Goal: Use online tool/utility: Utilize a website feature to perform a specific function

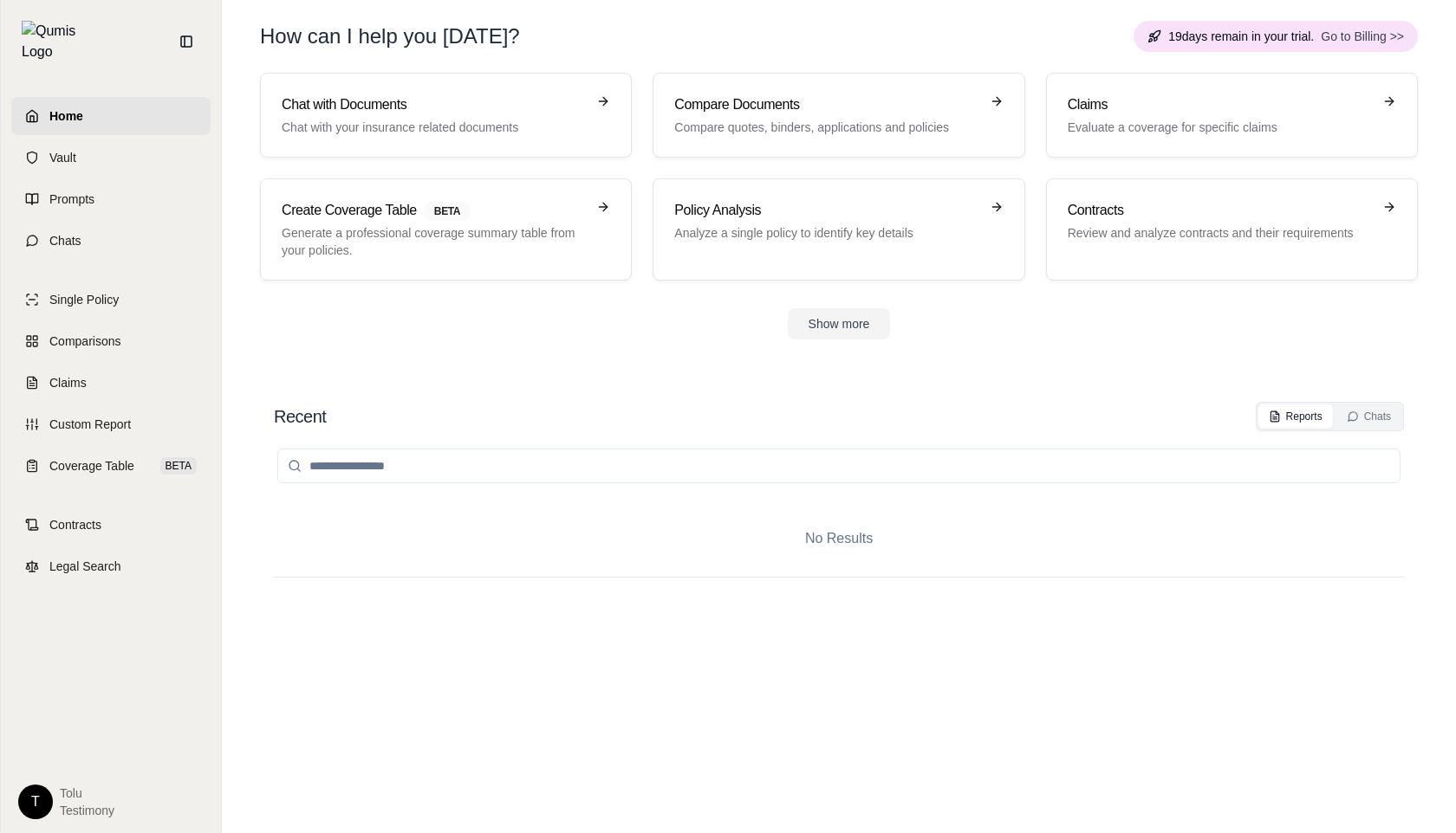
click at [1353, 40] on span "Go to Billing >>" at bounding box center [1362, 36] width 83 height 17
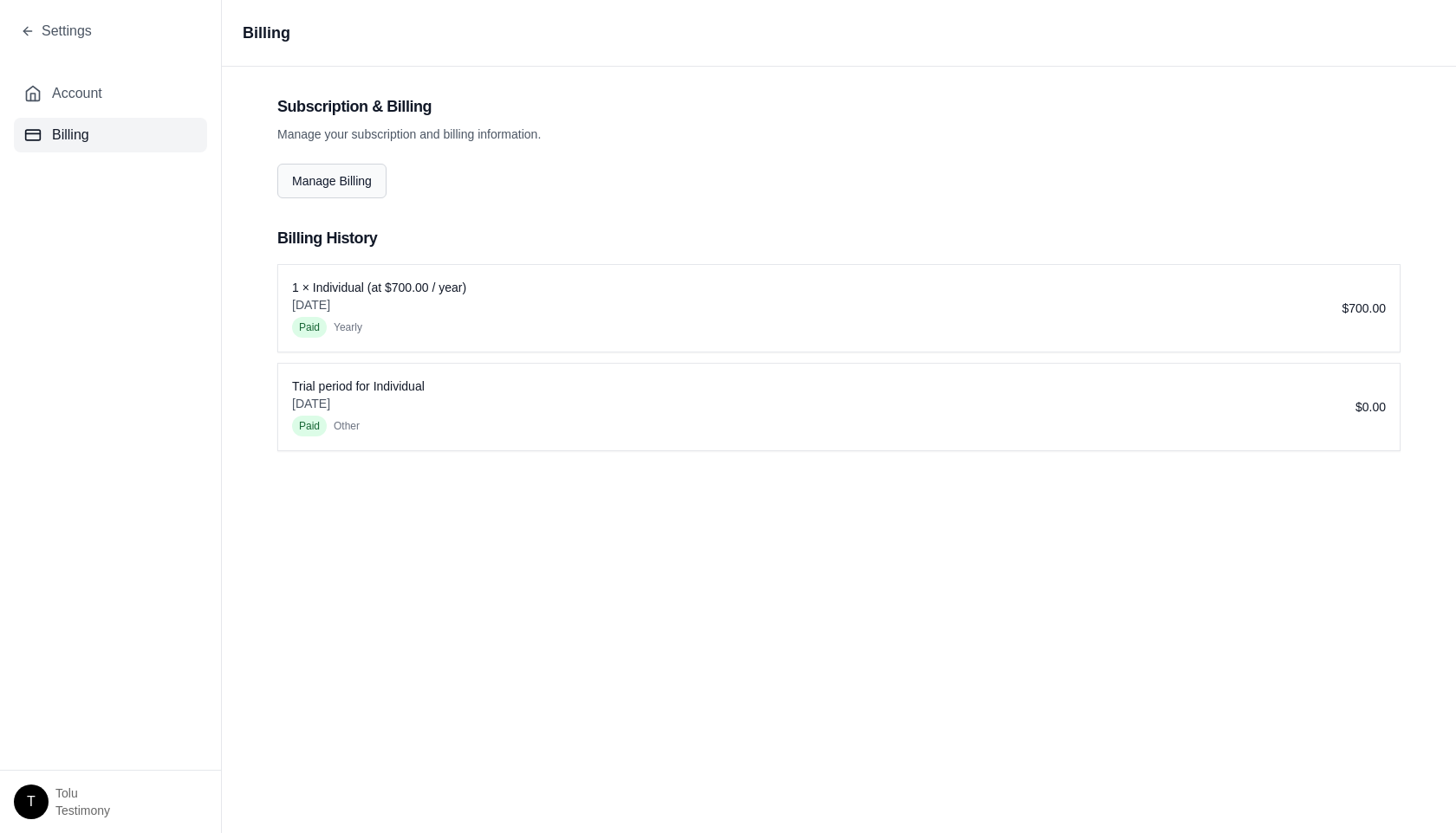
click at [360, 182] on button "Manage Billing" at bounding box center [331, 181] width 109 height 35
click at [53, 80] on button "Account" at bounding box center [111, 94] width 193 height 35
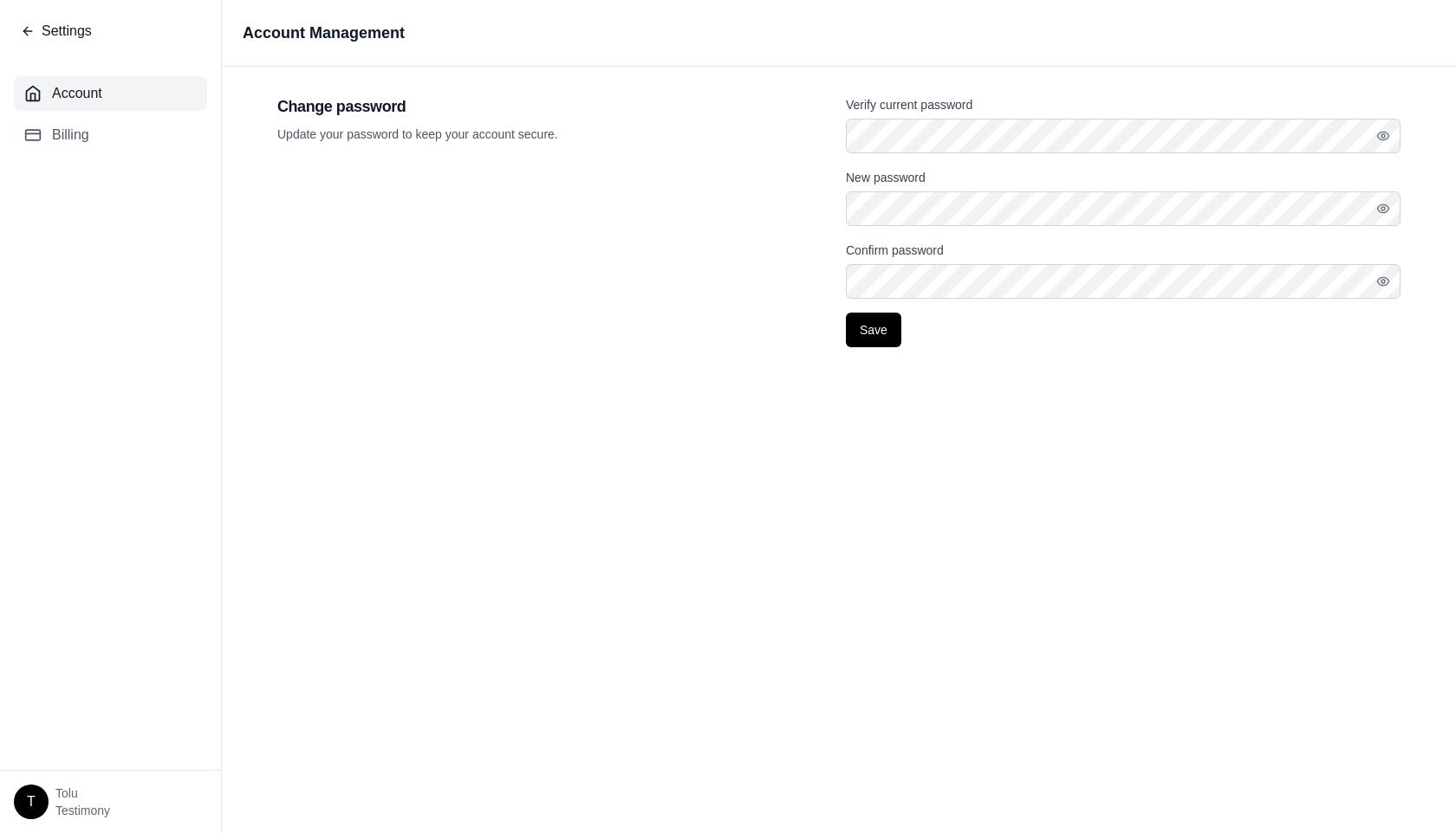
click at [44, 38] on span "Settings" at bounding box center [66, 31] width 50 height 21
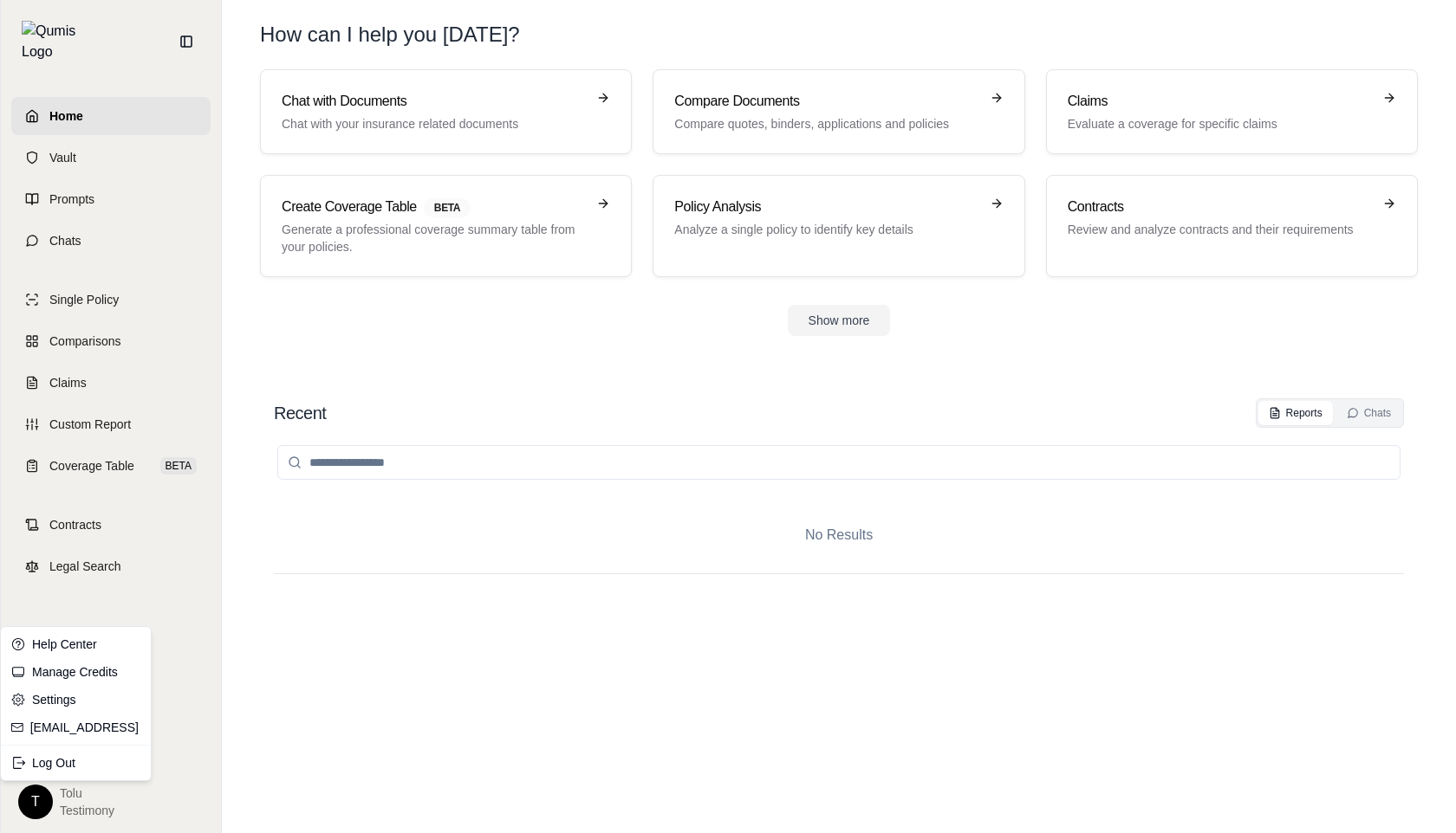
click at [33, 802] on html "Home Vault Prompts Chats Single Policy Comparisons Claims Custom Report Coverag…" at bounding box center [728, 416] width 1456 height 833
click at [87, 669] on link "Manage Credits" at bounding box center [76, 671] width 143 height 27
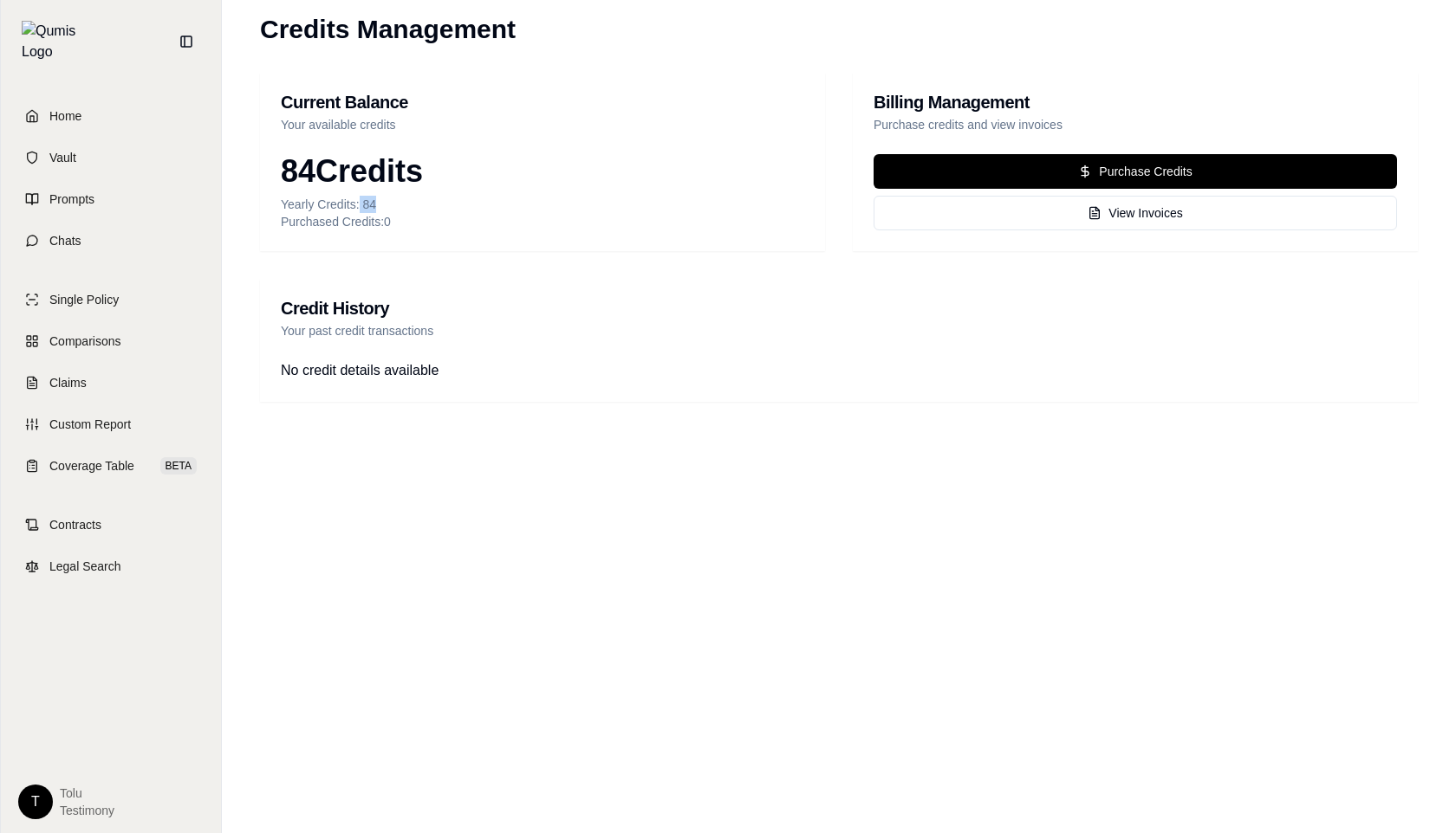
drag, startPoint x: 378, startPoint y: 202, endPoint x: 360, endPoint y: 200, distance: 18.1
click at [360, 200] on div "Yearly Credits: 84" at bounding box center [542, 204] width 523 height 17
click at [108, 293] on span "Single Policy" at bounding box center [83, 300] width 69 height 17
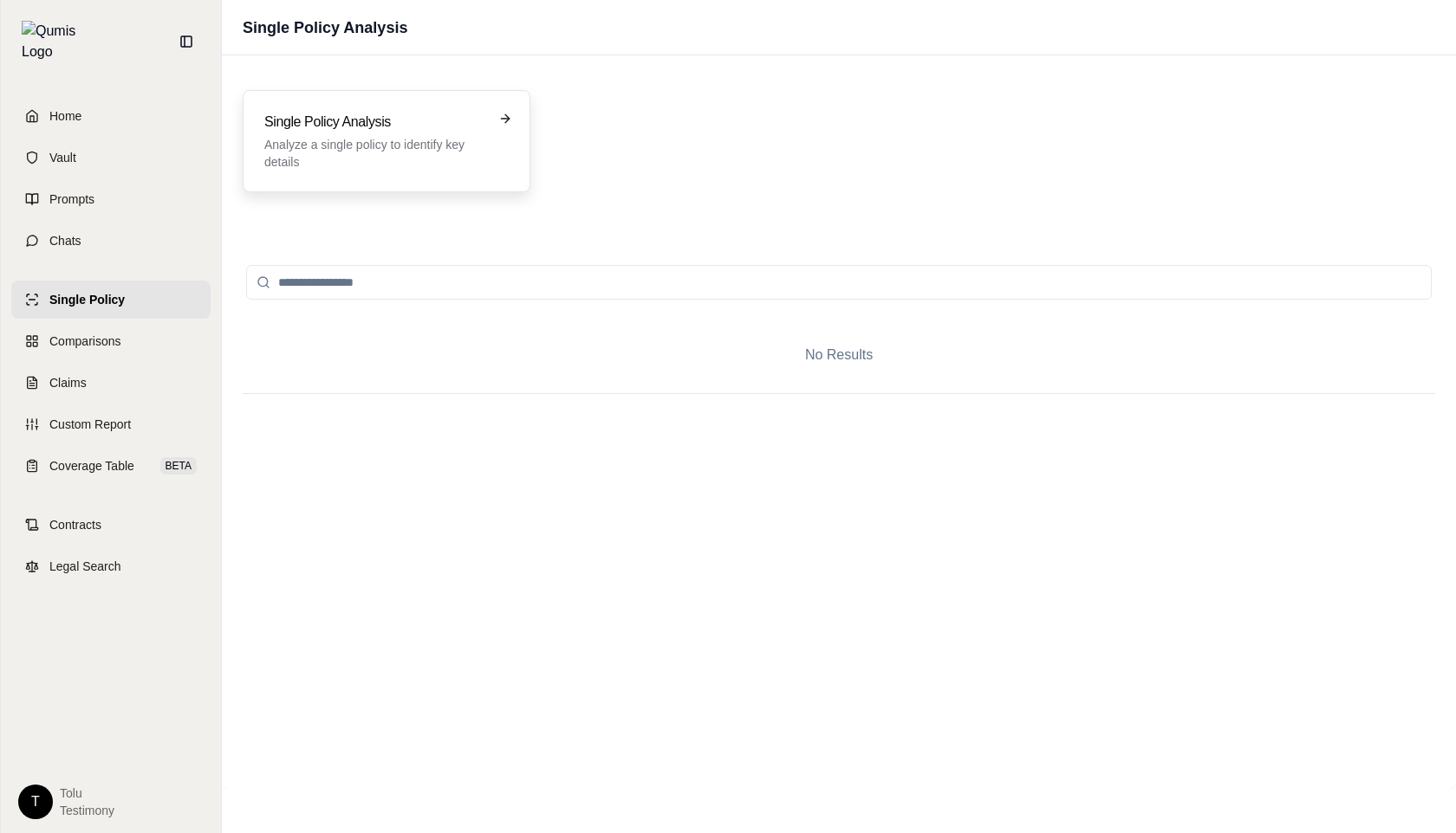
click at [484, 160] on div "Single Policy Analysis Analyze a single policy to identify key details" at bounding box center [386, 141] width 244 height 59
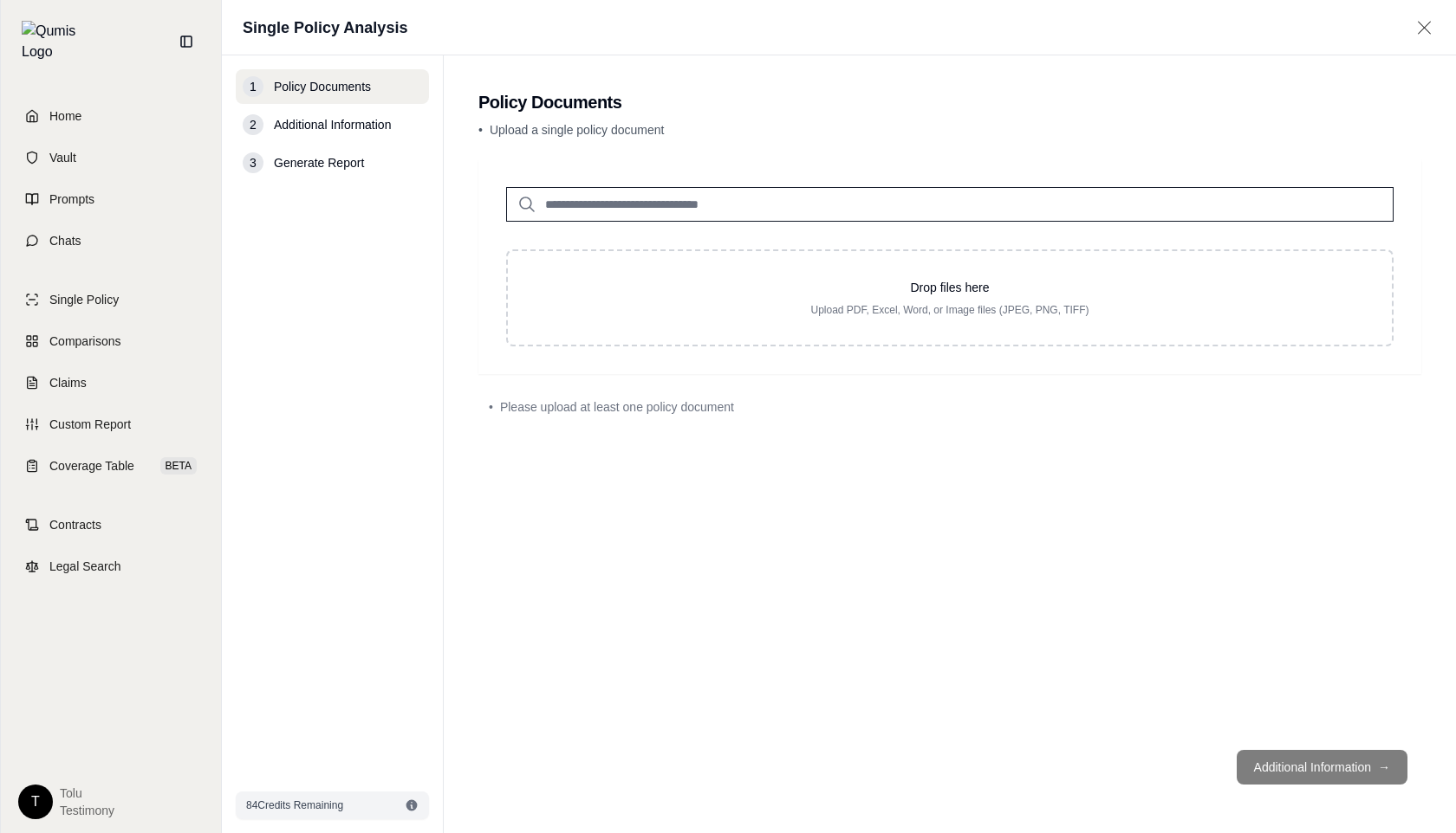
click at [647, 196] on input "search" at bounding box center [950, 204] width 887 height 35
type input "*"
click at [709, 410] on span "Please upload at least one policy document" at bounding box center [616, 407] width 234 height 17
click at [1356, 206] on input "*" at bounding box center [950, 204] width 887 height 35
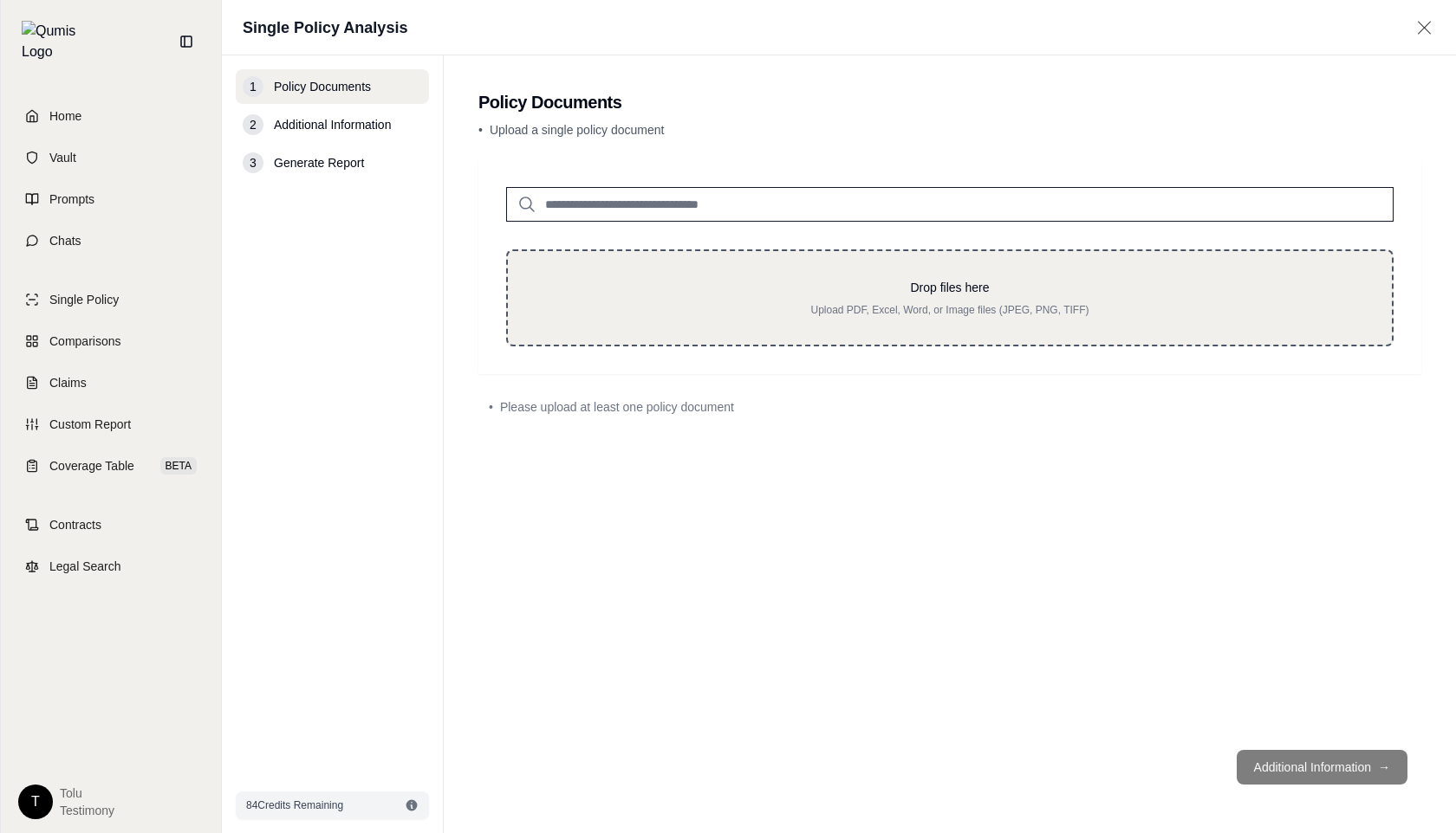
click at [851, 297] on div "Drop files here Upload PDF, Excel, Word, or Image files (JPEG, PNG, TIFF)" at bounding box center [950, 298] width 829 height 38
type input "**********"
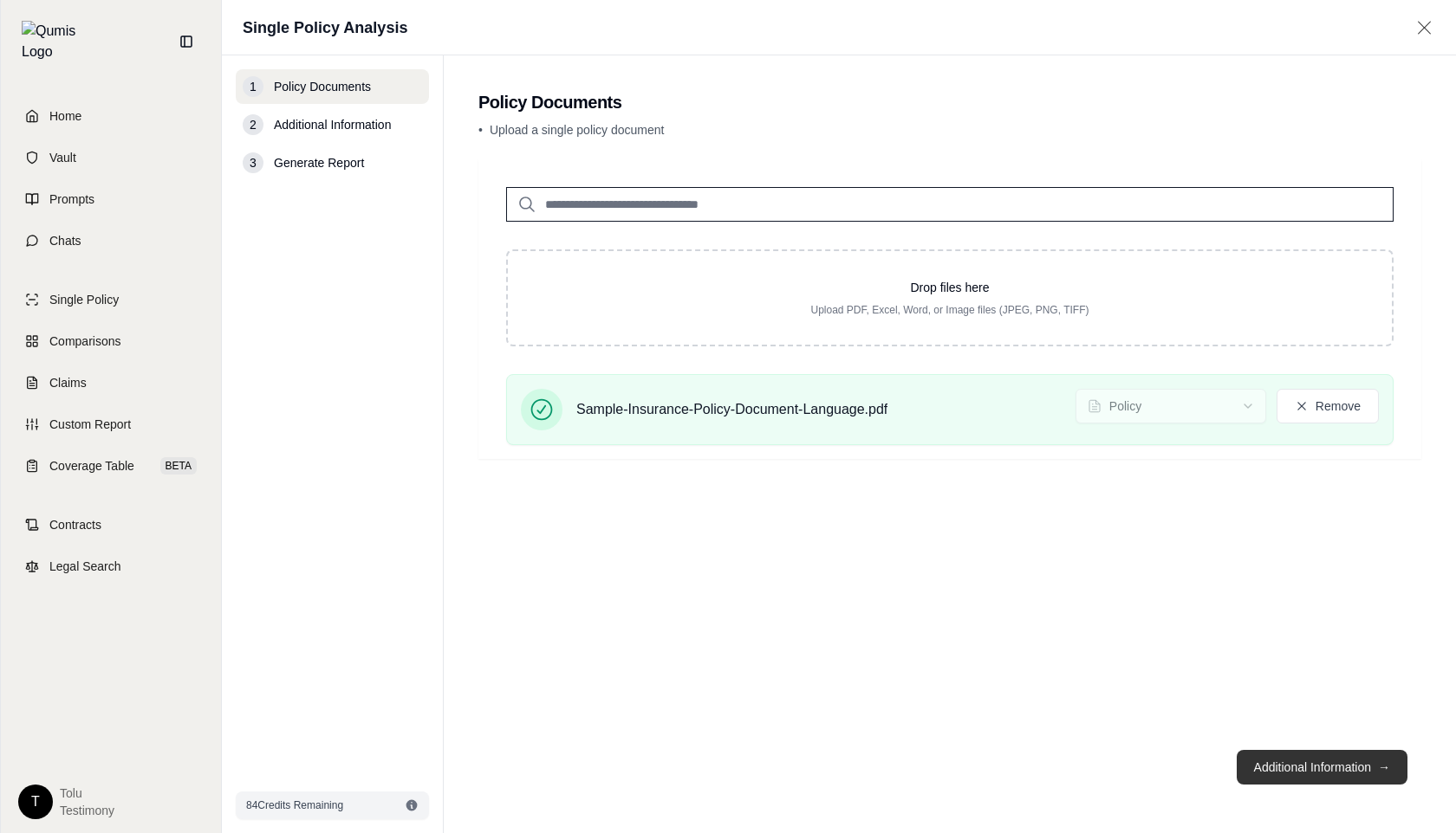
click at [1287, 767] on button "Additional Information →" at bounding box center [1322, 767] width 170 height 35
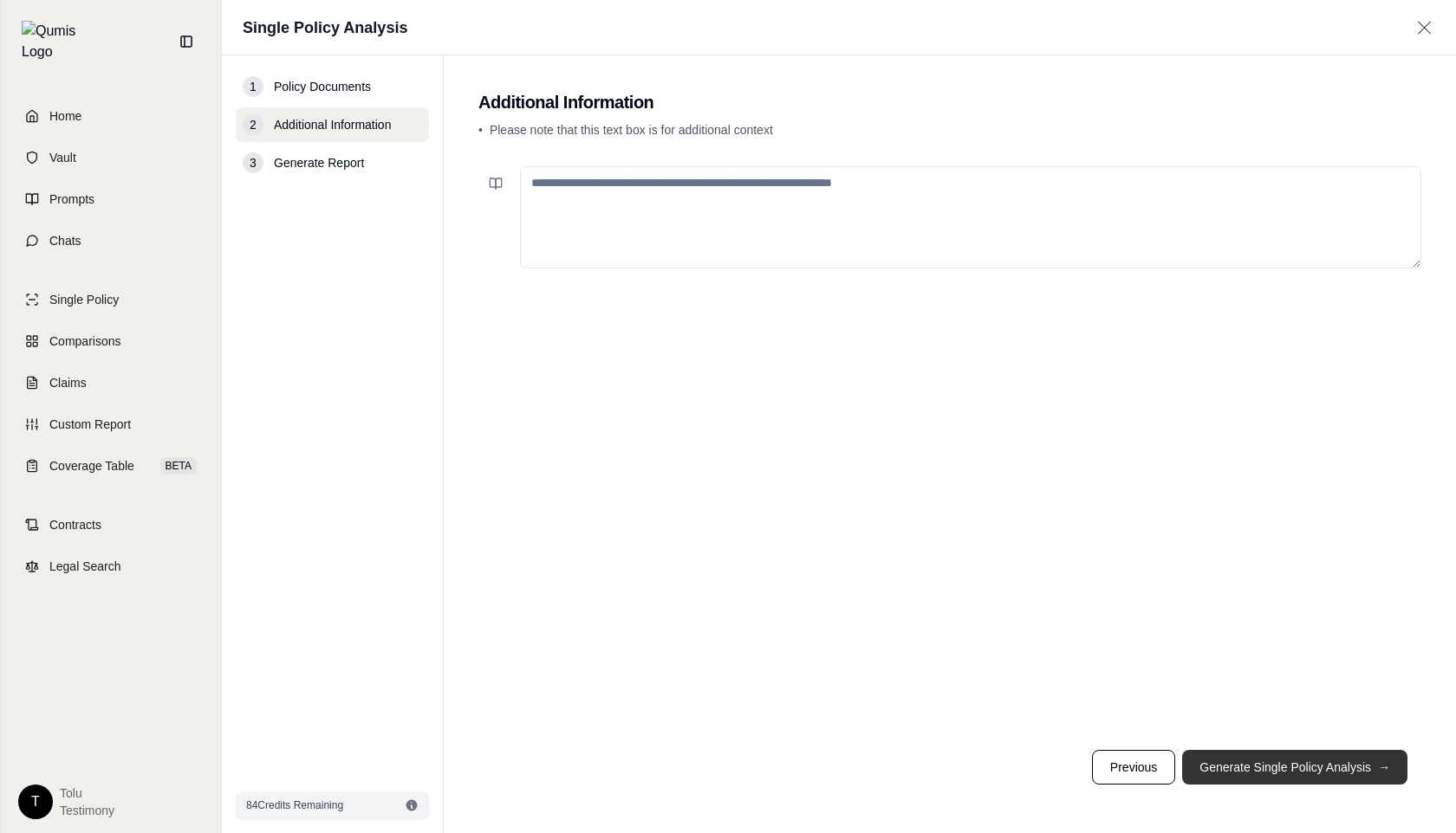
click at [1287, 768] on button "Generate Single Policy Analysis →" at bounding box center [1294, 767] width 225 height 35
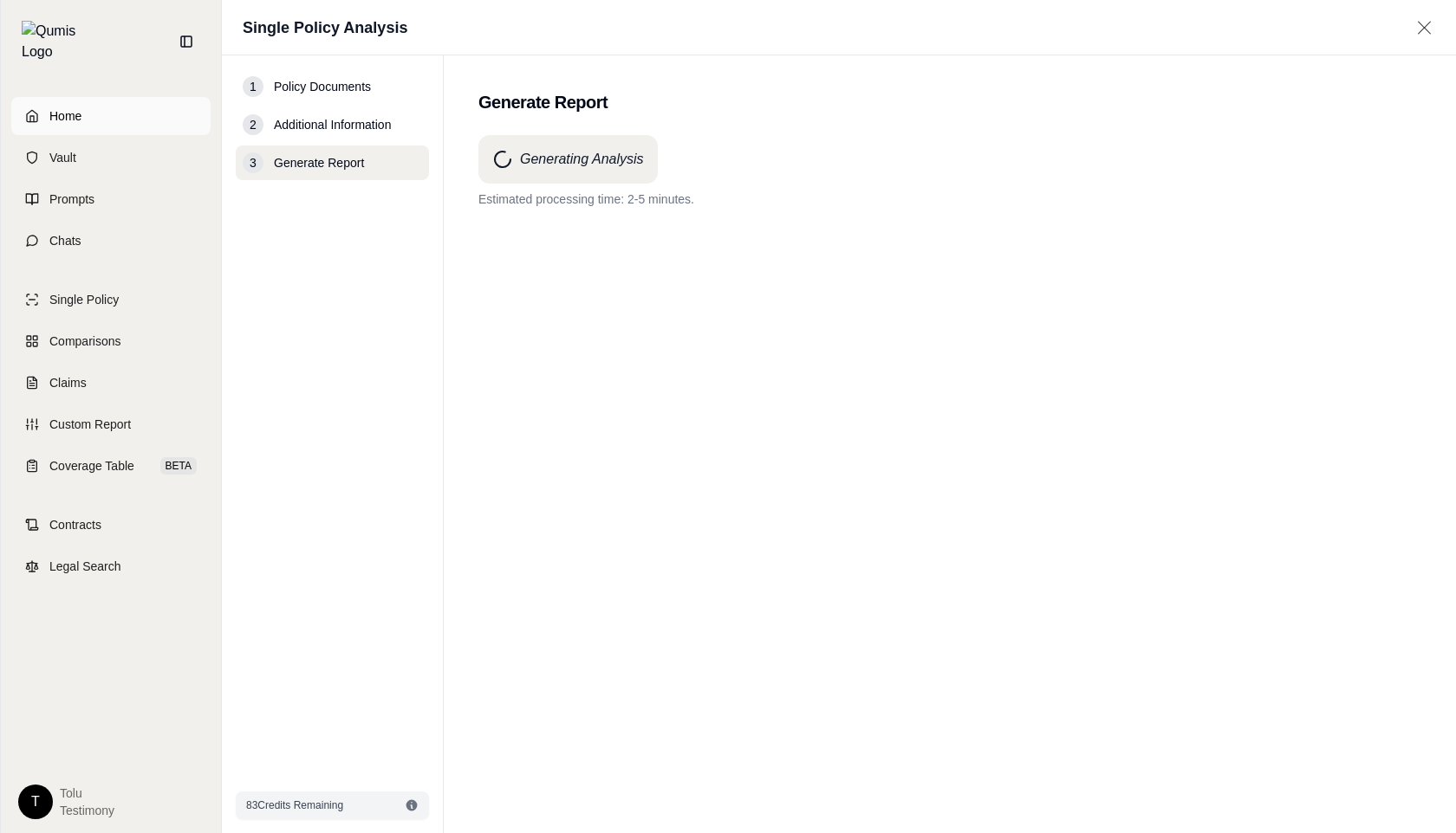
click at [78, 110] on span "Home" at bounding box center [65, 116] width 32 height 17
